Goal: Task Accomplishment & Management: Manage account settings

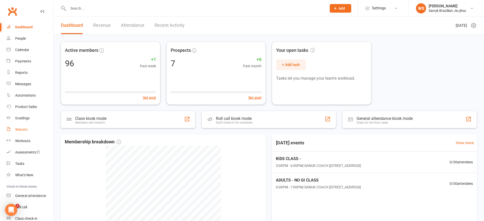
click at [25, 131] on div "Waivers" at bounding box center [21, 130] width 12 height 4
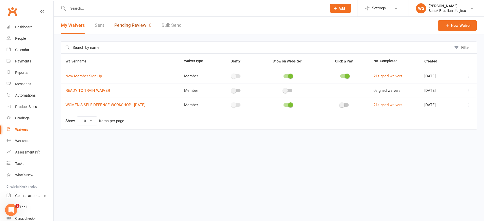
click at [130, 25] on link "Pending Review 0" at bounding box center [132, 25] width 37 height 17
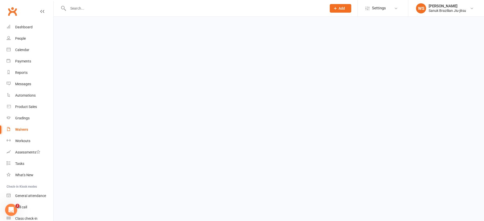
select select "25"
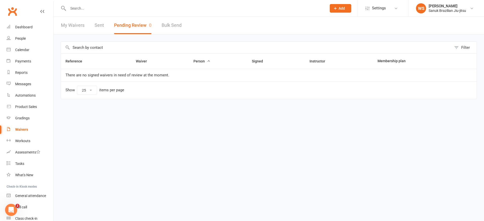
click at [27, 129] on div "Waivers" at bounding box center [21, 130] width 13 height 4
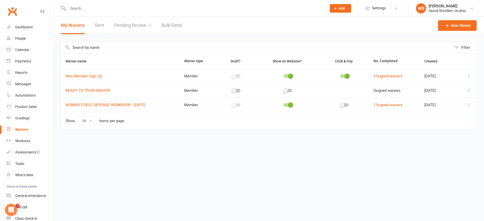
click at [20, 130] on div "Waivers" at bounding box center [21, 130] width 13 height 4
